Goal: Information Seeking & Learning: Find specific fact

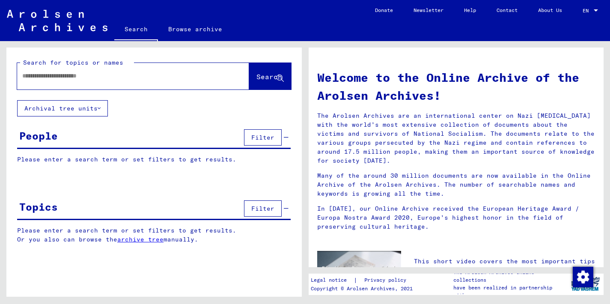
click at [596, 9] on div at bounding box center [596, 10] width 4 height 2
click at [27, 72] on div at bounding box center [305, 152] width 610 height 304
click at [30, 75] on input "text" at bounding box center [122, 76] width 201 height 9
click at [258, 78] on span "Search" at bounding box center [270, 76] width 26 height 9
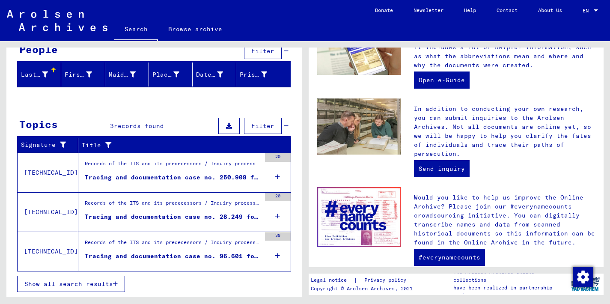
click at [187, 172] on figure "Records of the ITS and its predecessors / Inquiry processing / ITS case files a…" at bounding box center [173, 166] width 176 height 13
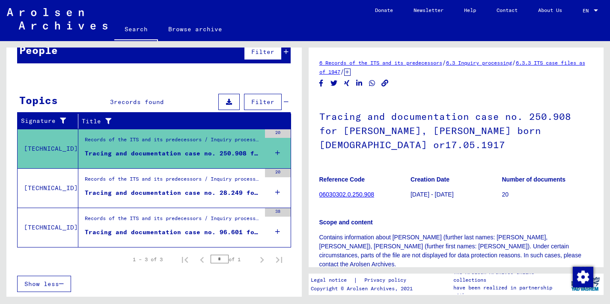
click at [174, 183] on div "Records of the ITS and its predecessors / Inquiry processing / ITS case files a…" at bounding box center [173, 181] width 176 height 12
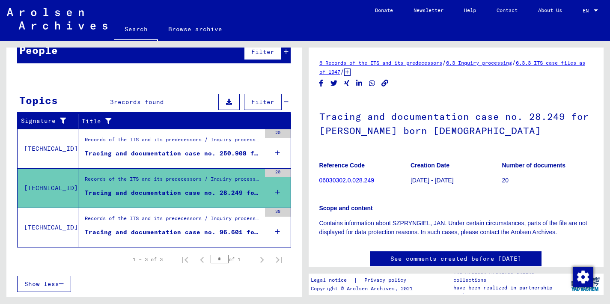
click at [201, 226] on div "Records of the ITS and its predecessors / Inquiry processing / ITS case files a…" at bounding box center [173, 221] width 176 height 12
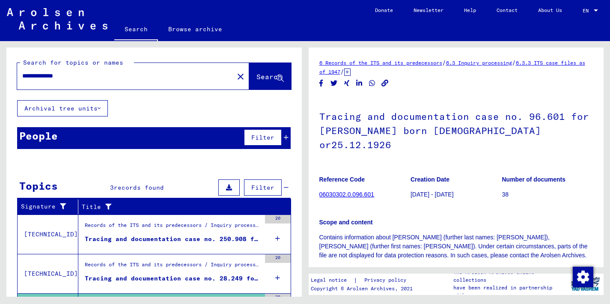
click at [56, 77] on input "**********" at bounding box center [125, 76] width 206 height 9
type input "**********"
click at [257, 76] on span "Search" at bounding box center [270, 76] width 26 height 9
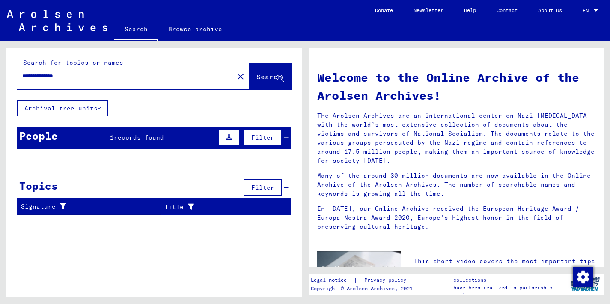
click at [167, 137] on div "People 1 records found Filter" at bounding box center [154, 138] width 274 height 22
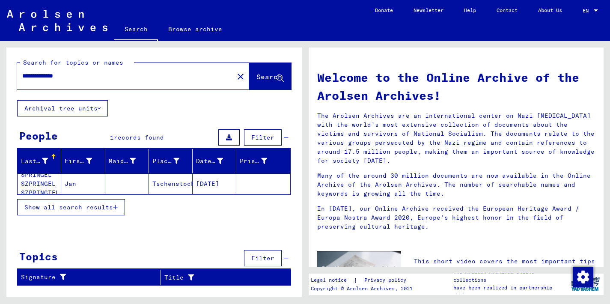
click at [171, 184] on mat-cell "Tschenstochau" at bounding box center [171, 183] width 44 height 21
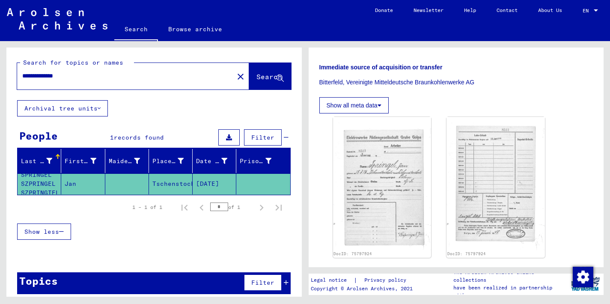
scroll to position [209, 0]
click at [371, 167] on img at bounding box center [382, 183] width 103 height 140
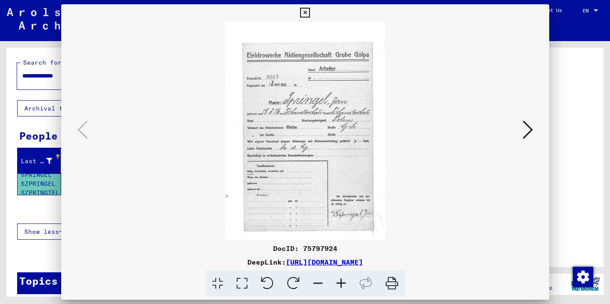
click at [371, 167] on img at bounding box center [305, 130] width 430 height 218
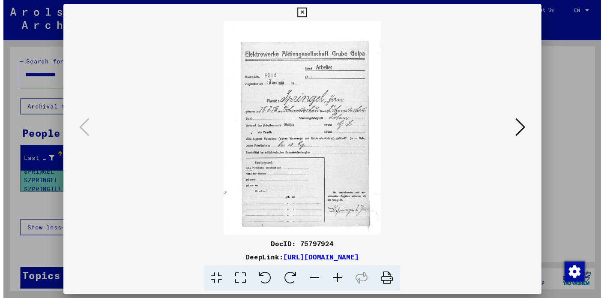
scroll to position [0, 0]
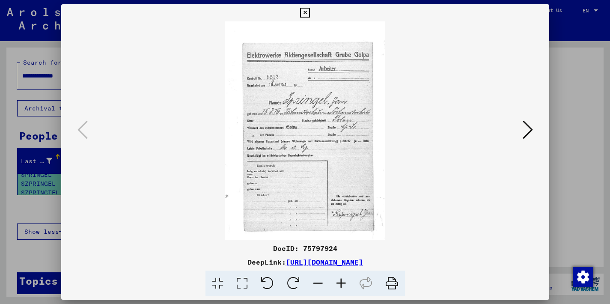
click at [349, 150] on img at bounding box center [305, 130] width 430 height 218
click at [346, 155] on img at bounding box center [305, 130] width 430 height 218
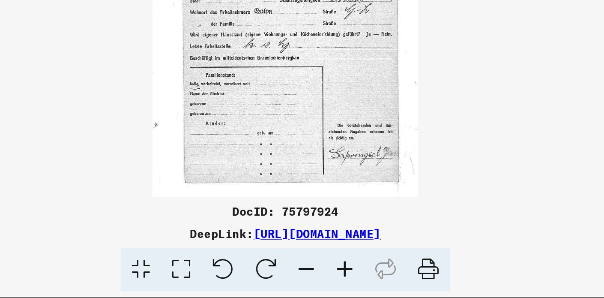
click at [283, 254] on link "[URL][DOMAIN_NAME]" at bounding box center [321, 258] width 77 height 9
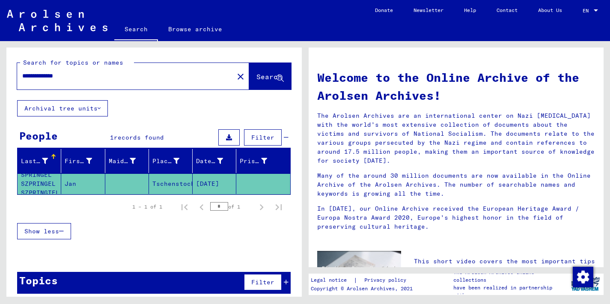
click at [68, 183] on mat-cell "Jan" at bounding box center [83, 183] width 44 height 21
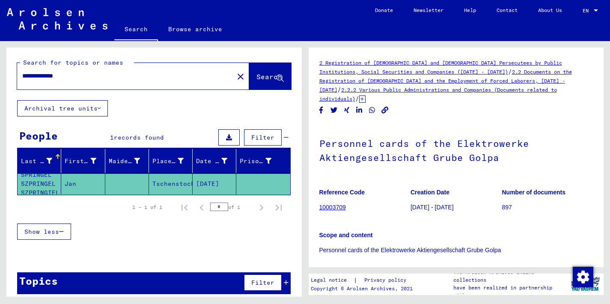
click at [66, 184] on mat-cell "Jan" at bounding box center [83, 183] width 44 height 21
click at [48, 183] on mat-cell "SPRINGEL SZPRINGEL SZPRINGIEL" at bounding box center [40, 183] width 44 height 21
click at [50, 184] on mat-cell "SPRINGEL SZPRINGEL SZPRINGIEL" at bounding box center [40, 183] width 44 height 21
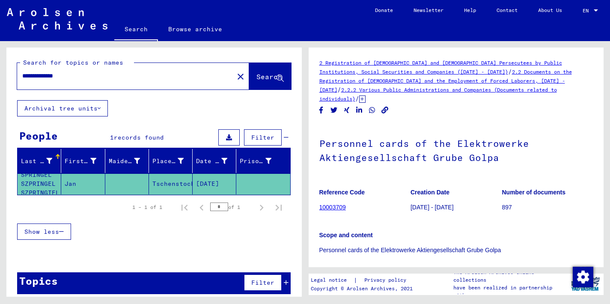
click at [50, 184] on mat-cell "SPRINGEL SZPRINGEL SZPRINGIEL" at bounding box center [40, 183] width 44 height 21
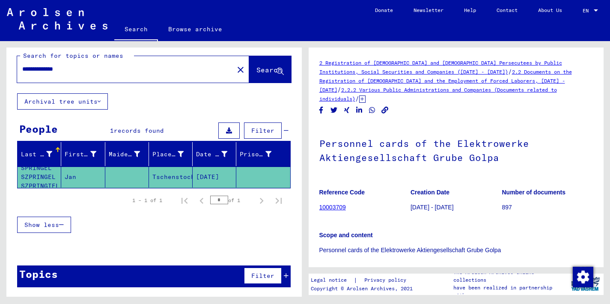
scroll to position [7, 0]
click at [257, 69] on span "Search" at bounding box center [270, 70] width 26 height 9
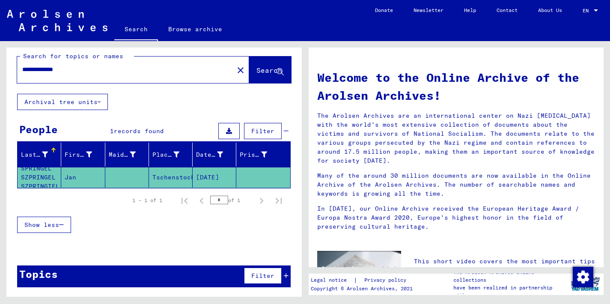
click at [49, 176] on mat-cell "SPRINGEL SZPRINGEL SZPRINGIEL" at bounding box center [40, 177] width 44 height 21
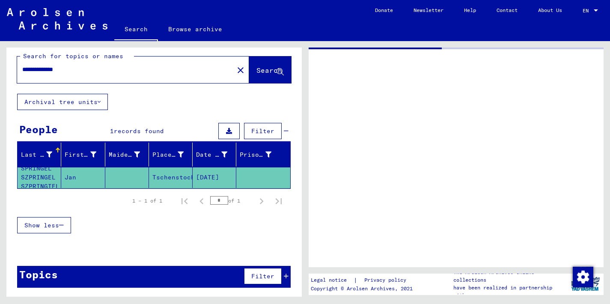
click at [49, 176] on mat-cell "SPRINGEL SZPRINGEL SZPRINGIEL" at bounding box center [40, 177] width 44 height 21
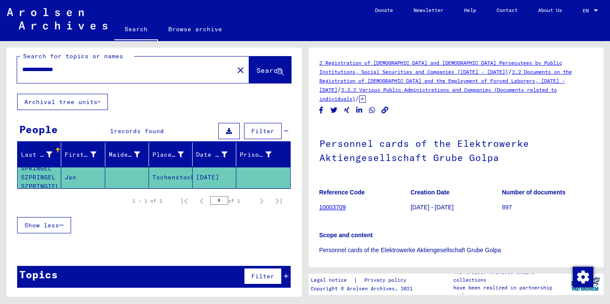
click at [337, 204] on link "10003709" at bounding box center [332, 207] width 27 height 7
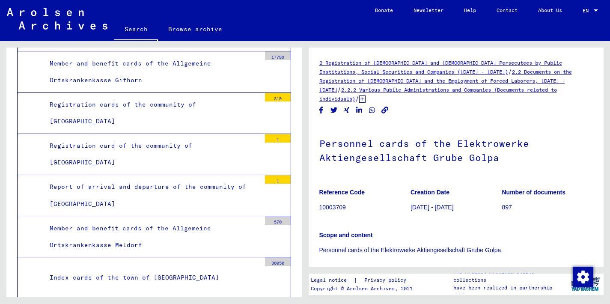
click at [135, 28] on link "Search" at bounding box center [136, 30] width 44 height 22
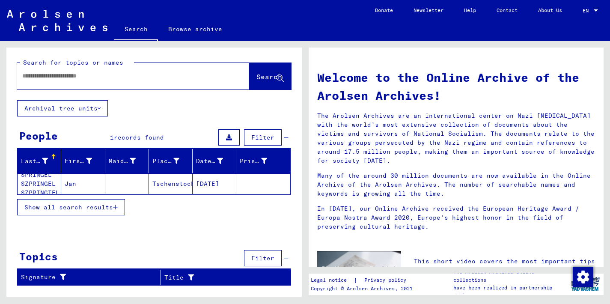
click at [118, 208] on icon "button" at bounding box center [115, 207] width 5 height 6
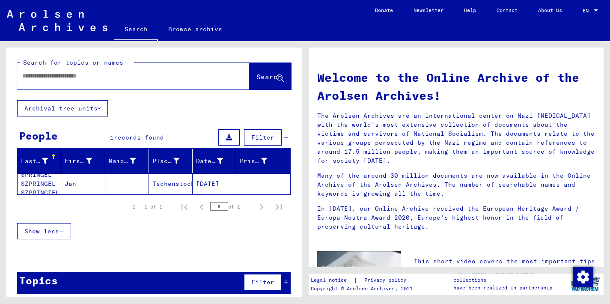
click at [212, 209] on input "*" at bounding box center [219, 206] width 18 height 9
click at [210, 207] on input "*" at bounding box center [219, 206] width 18 height 9
click at [42, 190] on mat-cell "SPRINGEL SZPRINGEL SZPRINGIEL" at bounding box center [40, 183] width 44 height 21
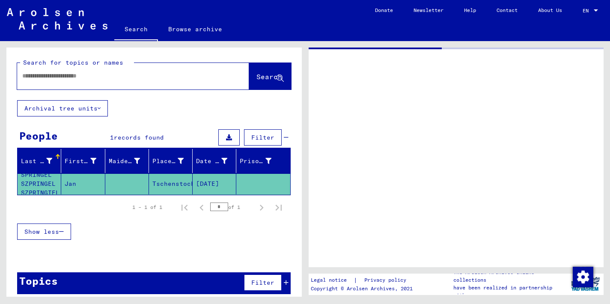
click at [42, 190] on mat-cell "SPRINGEL SZPRINGEL SZPRINGIEL" at bounding box center [40, 183] width 44 height 21
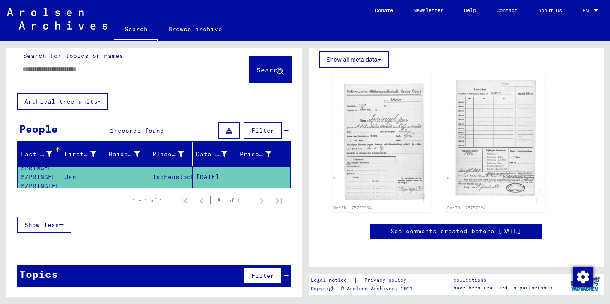
click at [261, 274] on span "Filter" at bounding box center [262, 276] width 23 height 8
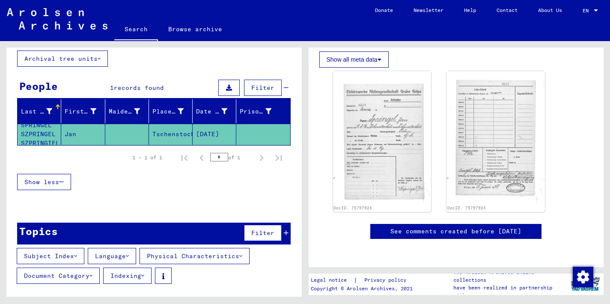
scroll to position [50, 0]
click at [67, 276] on button "Document Category" at bounding box center [58, 276] width 83 height 16
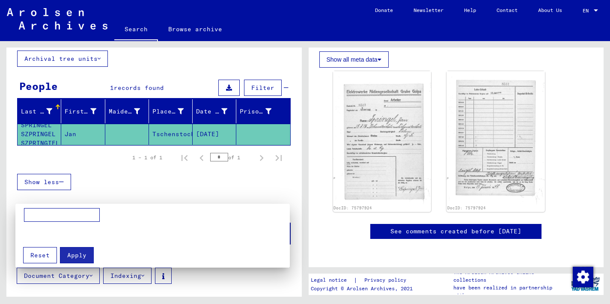
click at [33, 208] on input at bounding box center [62, 215] width 76 height 14
type input "*********"
click at [75, 251] on span "Apply" at bounding box center [76, 255] width 19 height 8
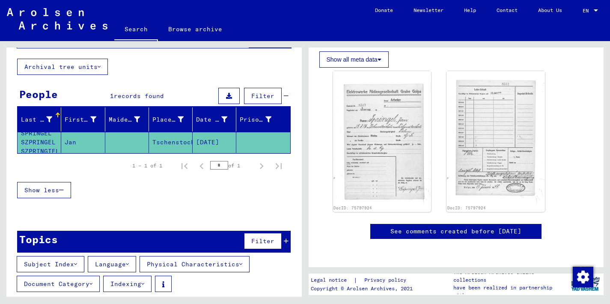
scroll to position [275, 0]
click at [487, 131] on img at bounding box center [496, 138] width 103 height 140
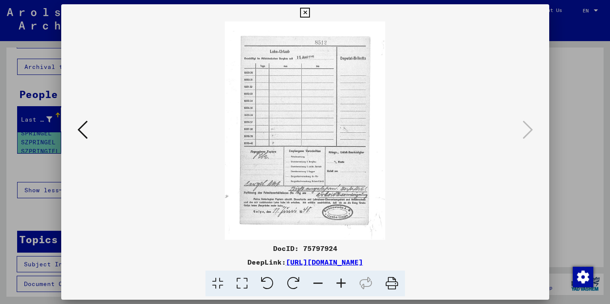
click at [487, 131] on img at bounding box center [305, 130] width 430 height 218
click at [338, 170] on img at bounding box center [305, 130] width 430 height 218
click at [310, 13] on icon at bounding box center [305, 13] width 10 height 10
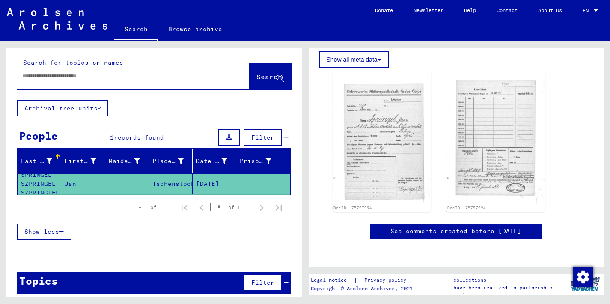
click at [29, 71] on div at bounding box center [123, 75] width 212 height 19
click at [28, 75] on input "text" at bounding box center [125, 76] width 206 height 9
type input "**********"
click at [257, 78] on span "Search" at bounding box center [270, 76] width 26 height 9
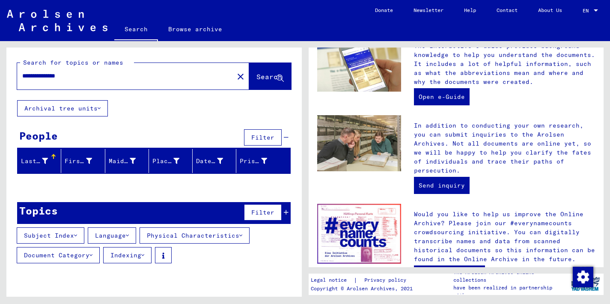
click at [96, 109] on button "Archival tree units" at bounding box center [62, 108] width 91 height 16
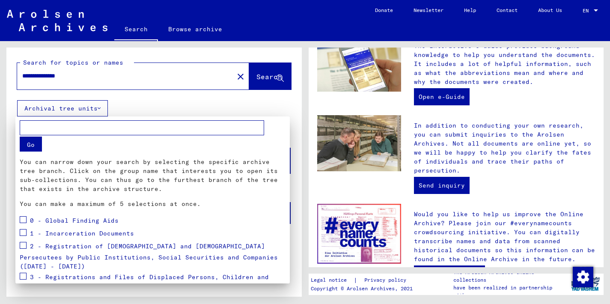
scroll to position [100, 0]
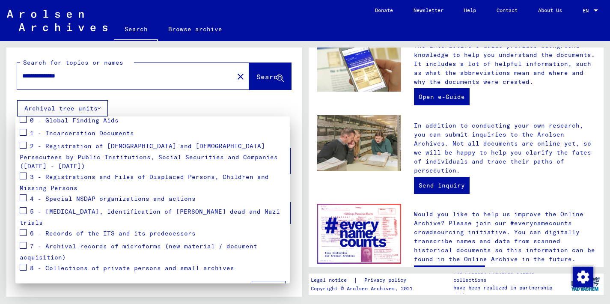
click at [164, 100] on div at bounding box center [305, 152] width 610 height 304
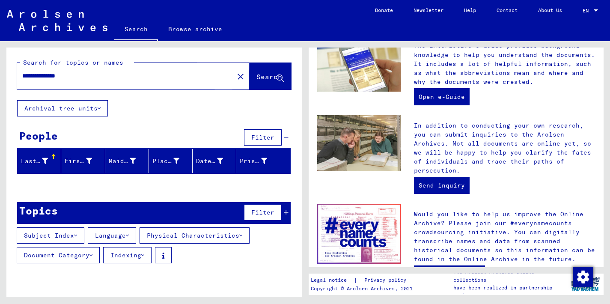
click at [258, 75] on span "Search" at bounding box center [270, 76] width 26 height 9
click at [200, 111] on div "**********" at bounding box center [153, 161] width 295 height 226
drag, startPoint x: 81, startPoint y: 75, endPoint x: 6, endPoint y: 70, distance: 75.1
click at [6, 70] on div "**********" at bounding box center [152, 169] width 305 height 256
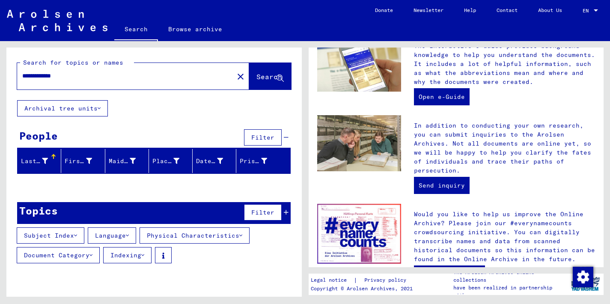
type input "**********"
click at [260, 78] on span "Search" at bounding box center [270, 76] width 26 height 9
